Goal: Transaction & Acquisition: Purchase product/service

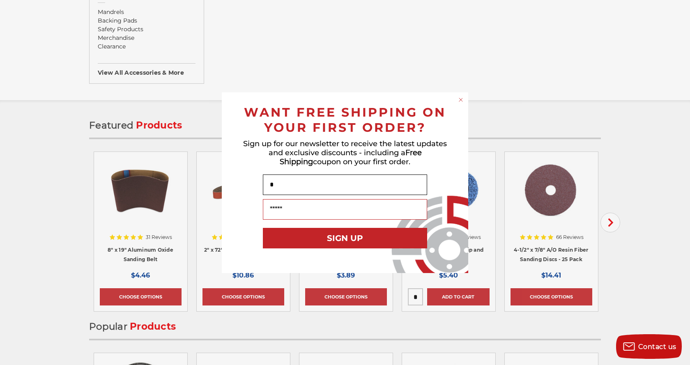
type input "****"
type input "**********"
click at [348, 238] on button "SIGN UP" at bounding box center [345, 238] width 164 height 21
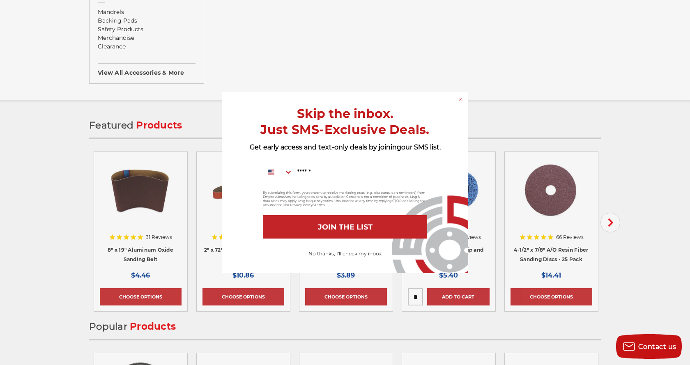
click at [610, 223] on div "Close dialog Skip the inbox. Just SMS-Exclusive Deals. Get early access and tex…" at bounding box center [345, 182] width 690 height 365
click at [342, 226] on button "JOIN THE LIST" at bounding box center [345, 226] width 164 height 23
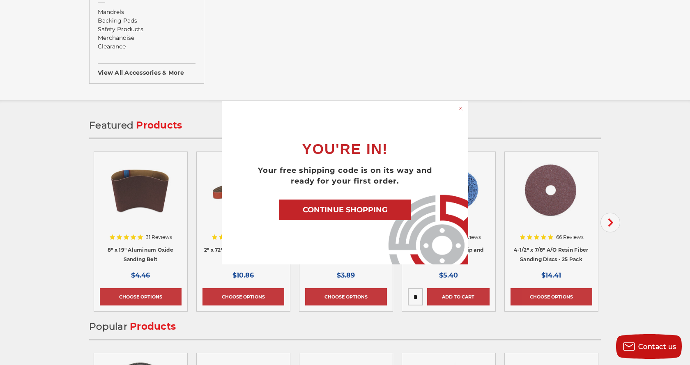
click at [611, 221] on div "Close dialog YOU'RE IN! Your free shipping code is on its way and ready for you…" at bounding box center [345, 182] width 690 height 365
click at [358, 206] on button "CONTINUE SHOPPING" at bounding box center [344, 210] width 131 height 21
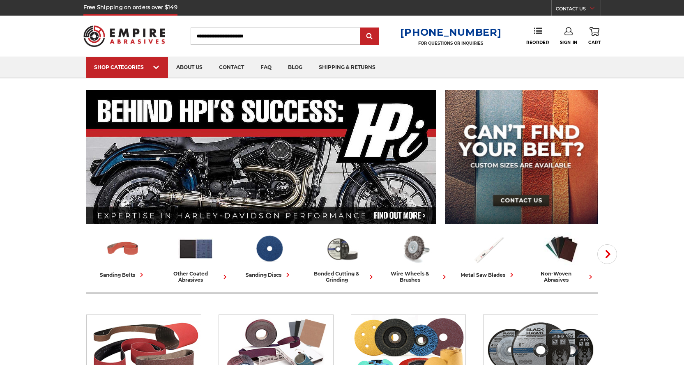
scroll to position [82, 0]
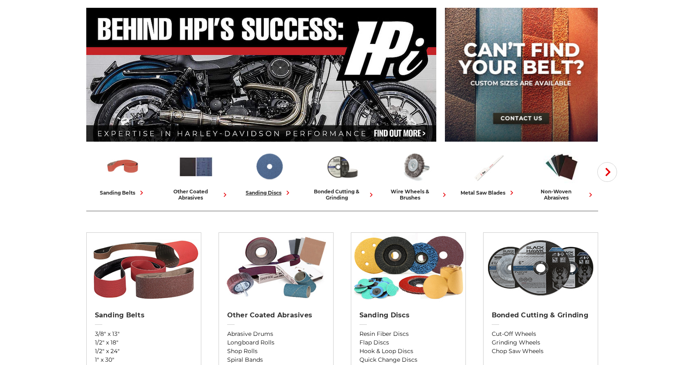
click at [271, 166] on img at bounding box center [269, 166] width 36 height 35
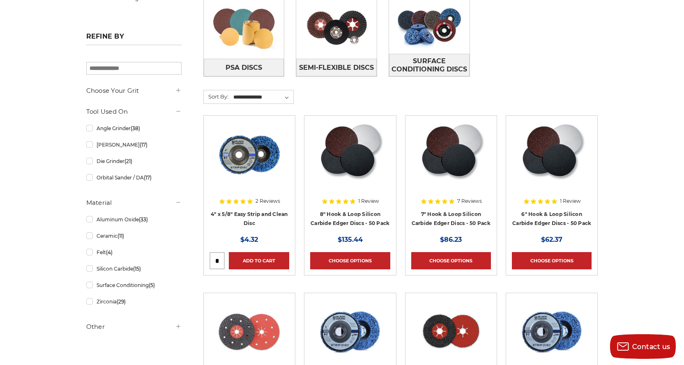
scroll to position [205, 0]
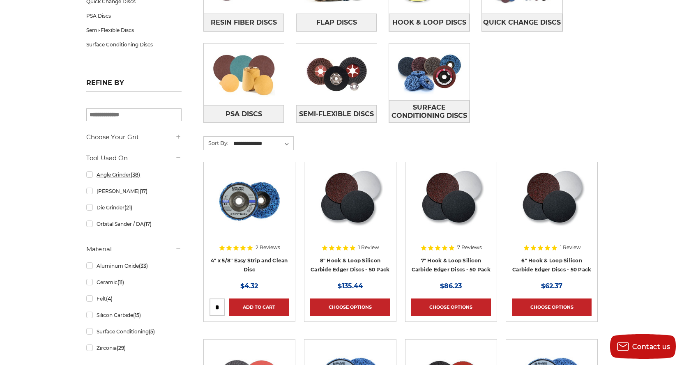
click at [114, 175] on link "Angle Grinder (38)" at bounding box center [133, 175] width 95 height 14
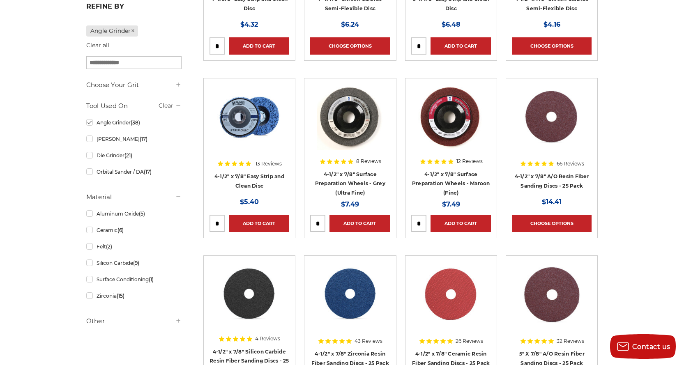
scroll to position [246, 0]
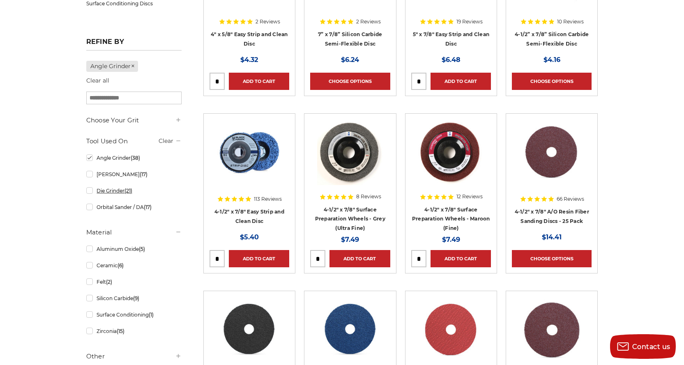
click at [118, 192] on link "Die Grinder (21)" at bounding box center [133, 191] width 95 height 14
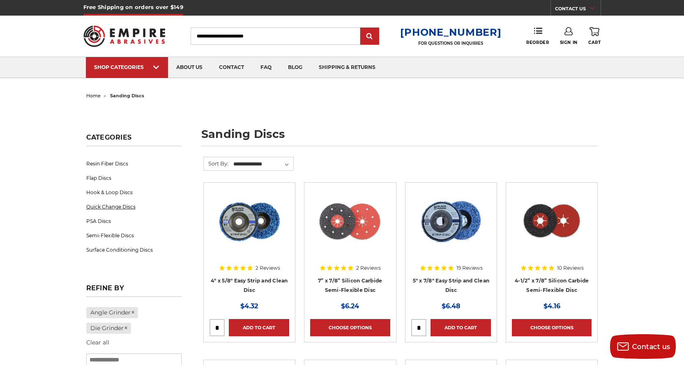
click at [119, 206] on link "Quick Change Discs" at bounding box center [133, 207] width 95 height 14
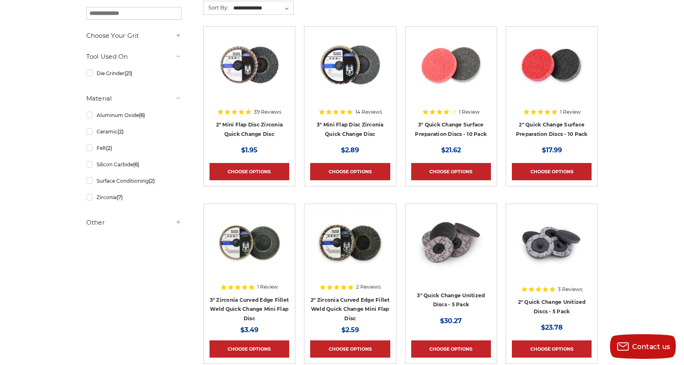
scroll to position [205, 0]
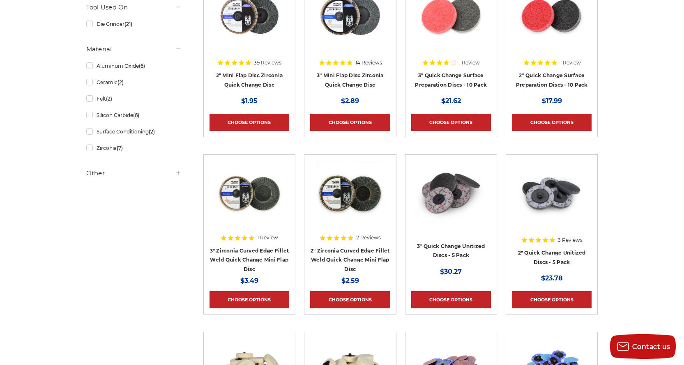
click at [98, 174] on h5 "Other" at bounding box center [133, 173] width 95 height 10
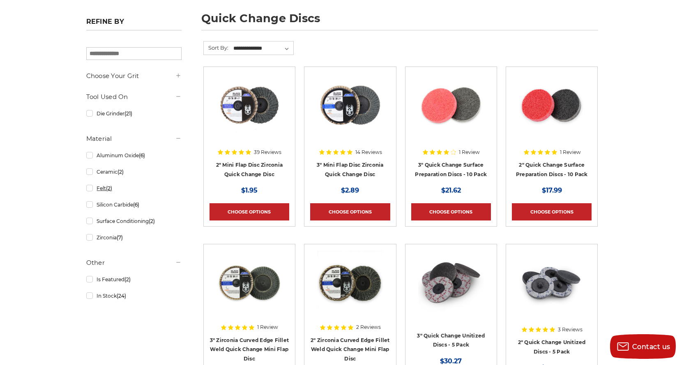
scroll to position [123, 0]
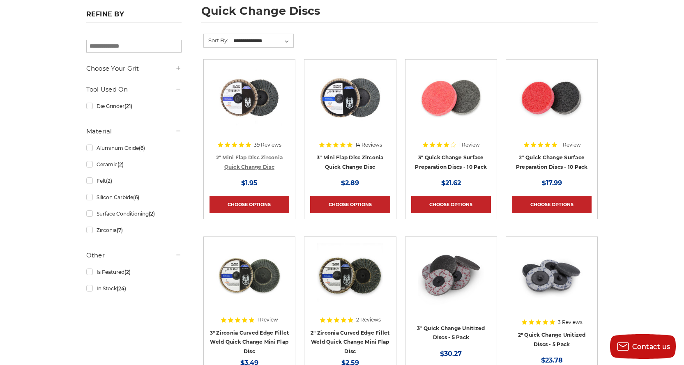
click at [255, 155] on link "2" Mini Flap Disc Zirconia Quick Change Disc" at bounding box center [249, 162] width 67 height 16
